Goal: Transaction & Acquisition: Book appointment/travel/reservation

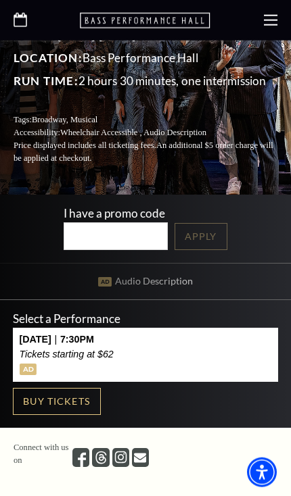
scroll to position [166, 0]
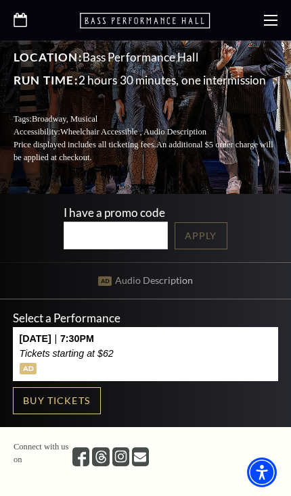
click at [187, 338] on button "Friday October 24 | 7:30PM Tickets starting at $62" at bounding box center [145, 354] width 265 height 54
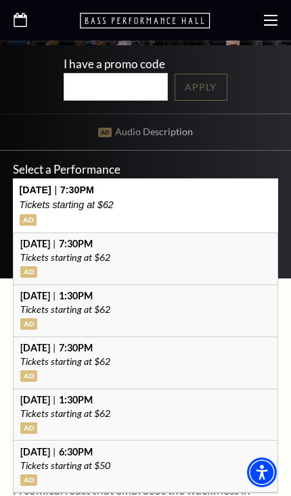
scroll to position [340, 0]
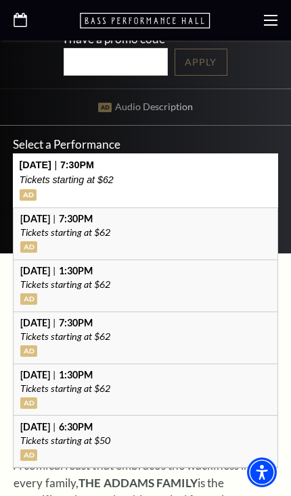
click at [142, 443] on p "Tickets starting at $50" at bounding box center [145, 440] width 251 height 9
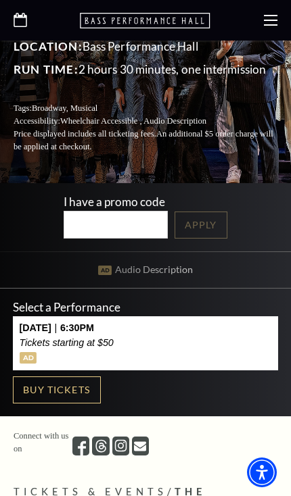
scroll to position [176, 0]
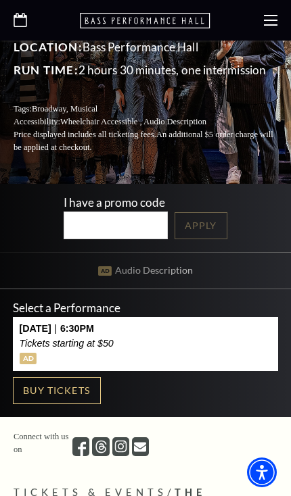
click at [114, 334] on p "Sunday October 26 | 6:30PM" at bounding box center [67, 328] width 94 height 11
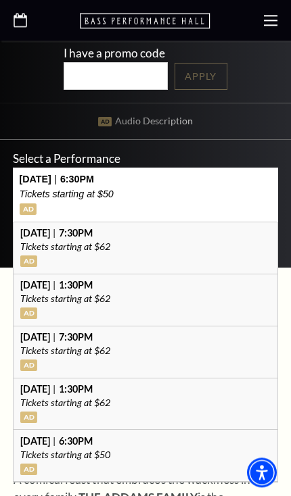
scroll to position [326, 0]
click at [150, 347] on p "Tickets starting at $62" at bounding box center [145, 350] width 251 height 9
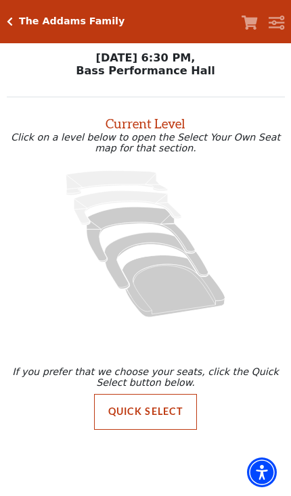
click at [196, 169] on div at bounding box center [146, 243] width 278 height 181
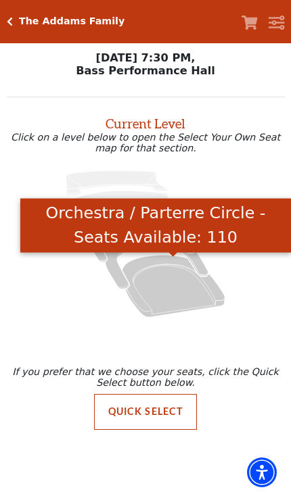
click at [184, 305] on icon "Orchestra / Parterre Circle - Seats Available: 110" at bounding box center [173, 286] width 103 height 62
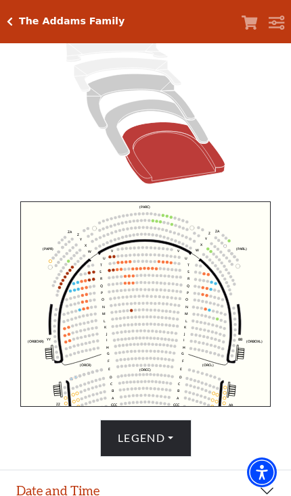
scroll to position [155, 0]
click at [102, 278] on icon "Left (ORPITL) Right (ORPITR) Center (ORPITC) ZZ AA YY BB ZA ZA (ORCL) (ORCR) (O…" at bounding box center [145, 303] width 250 height 205
click at [197, 111] on icon at bounding box center [145, 110] width 246 height 155
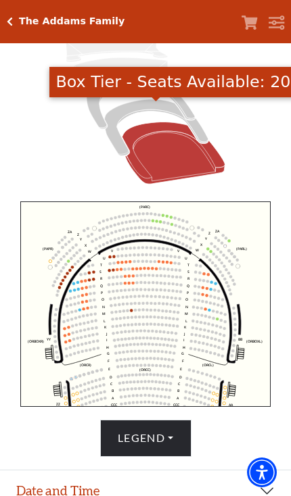
click at [145, 114] on icon "Box Tier - Seats Available: 20" at bounding box center [156, 127] width 103 height 56
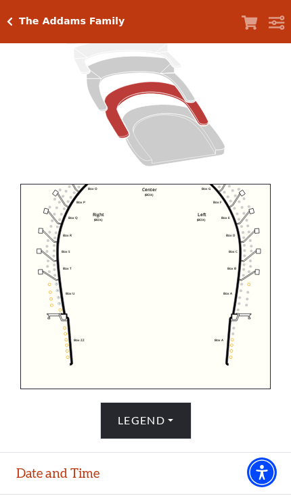
scroll to position [234, 0]
